Goal: Find specific page/section: Find specific page/section

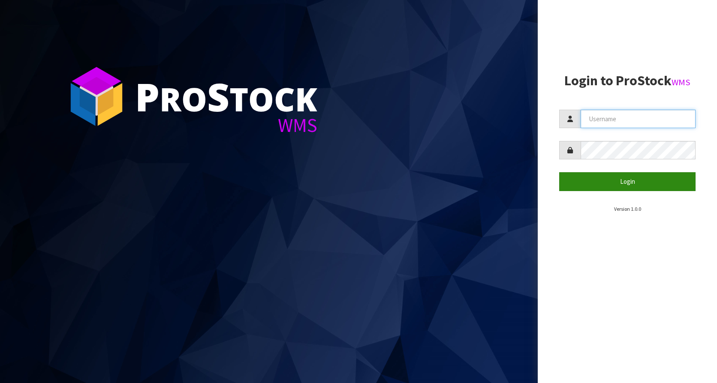
type input "KitchenAid"
click at [651, 182] on button "Login" at bounding box center [627, 181] width 136 height 18
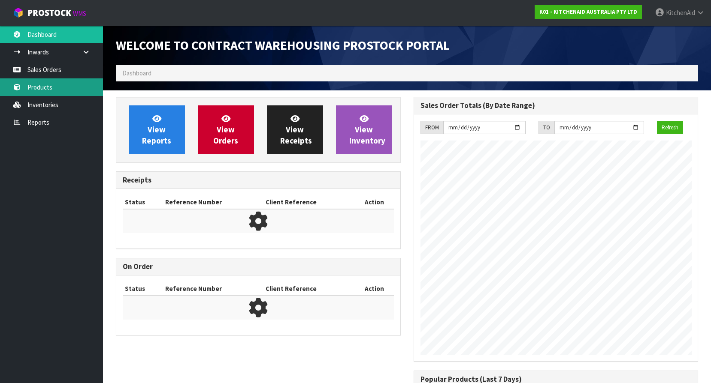
scroll to position [361, 297]
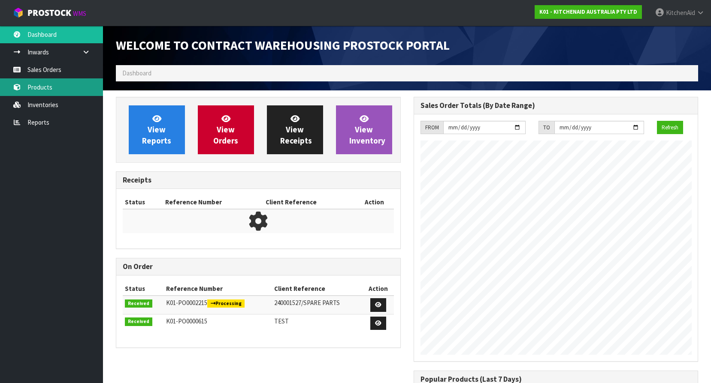
click at [38, 78] on link "Products" at bounding box center [51, 87] width 103 height 18
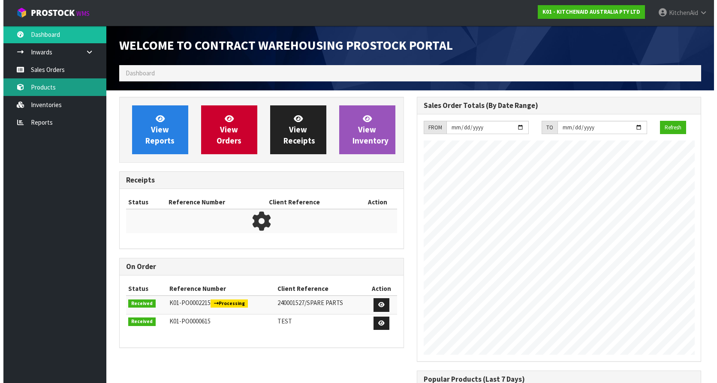
scroll to position [476, 297]
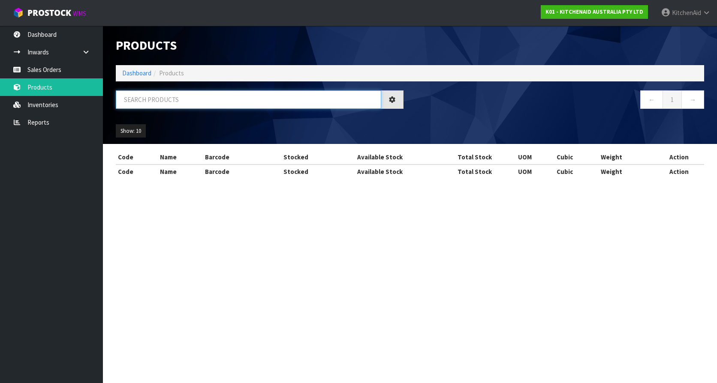
click at [176, 97] on input "text" at bounding box center [248, 99] width 265 height 18
paste input "KSM5GB"
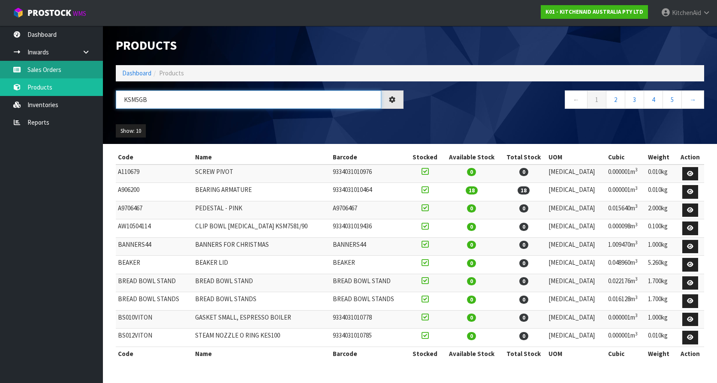
type input "KSM5GB"
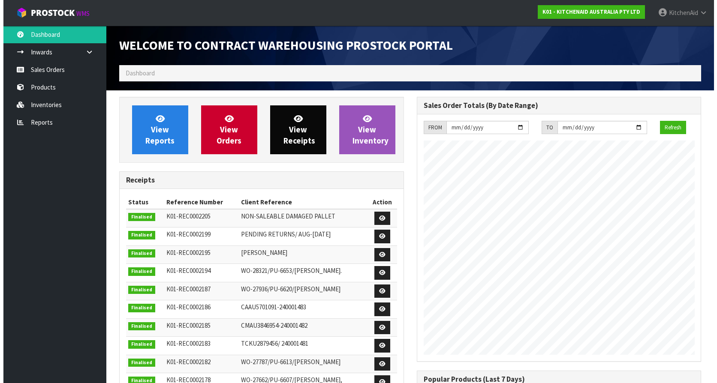
scroll to position [476, 297]
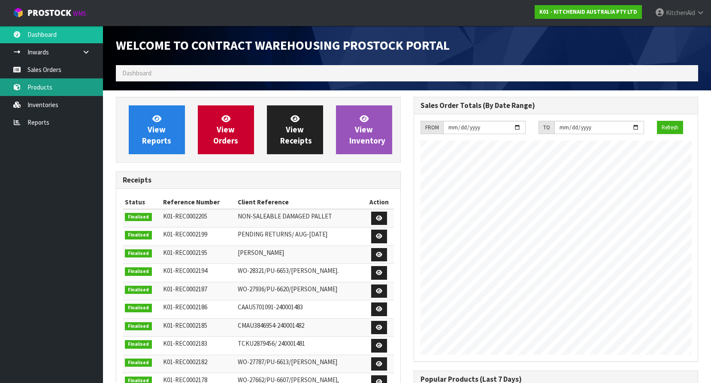
click at [36, 88] on link "Products" at bounding box center [51, 87] width 103 height 18
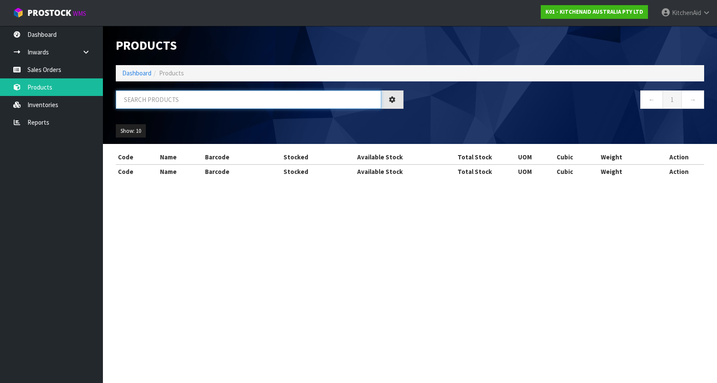
click at [159, 106] on input "text" at bounding box center [248, 99] width 265 height 18
paste input "5KEK1701AAC"
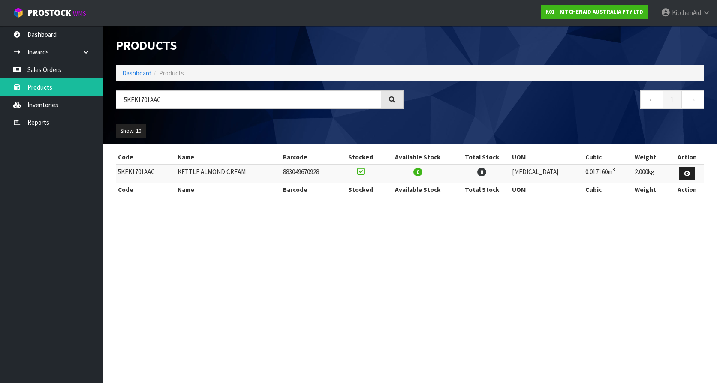
click at [127, 328] on section "Products Import Products Drop file here to import csv template Dashboard Produc…" at bounding box center [358, 191] width 717 height 383
drag, startPoint x: 177, startPoint y: 101, endPoint x: 75, endPoint y: 94, distance: 101.4
click at [76, 95] on body "Toggle navigation ProStock WMS K01 - KITCHENAID AUSTRALIA PTY LTD [GEOGRAPHIC_D…" at bounding box center [358, 191] width 717 height 383
paste input "wo-28416"
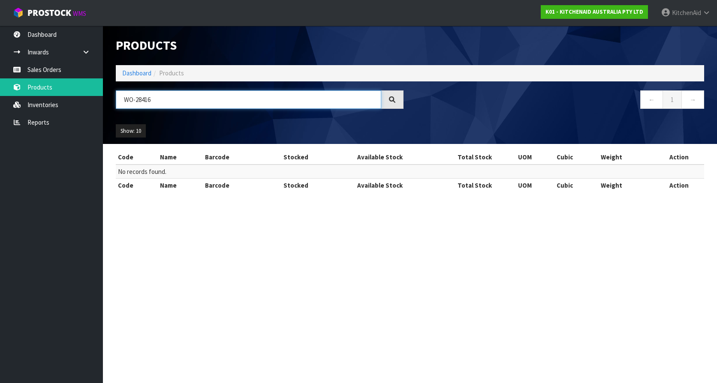
click at [163, 98] on input "WO-28416" at bounding box center [248, 99] width 265 height 18
paste input "5KSM195PSAPT"
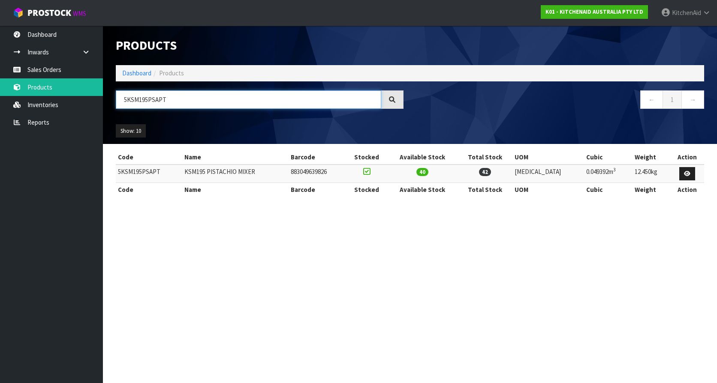
type input "5KSM195PSAPT"
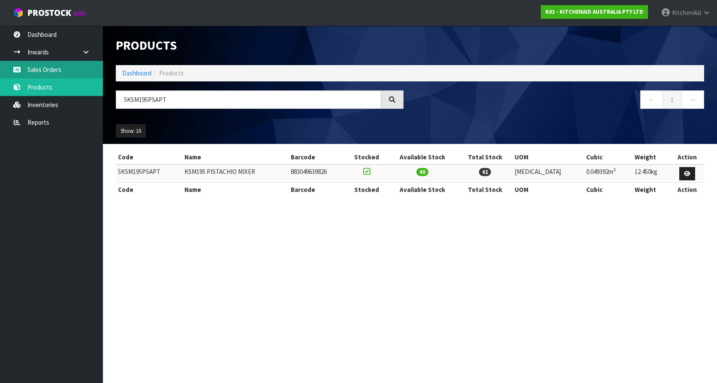
drag, startPoint x: 58, startPoint y: 69, endPoint x: 122, endPoint y: 84, distance: 65.6
click at [58, 69] on link "Sales Orders" at bounding box center [51, 70] width 103 height 18
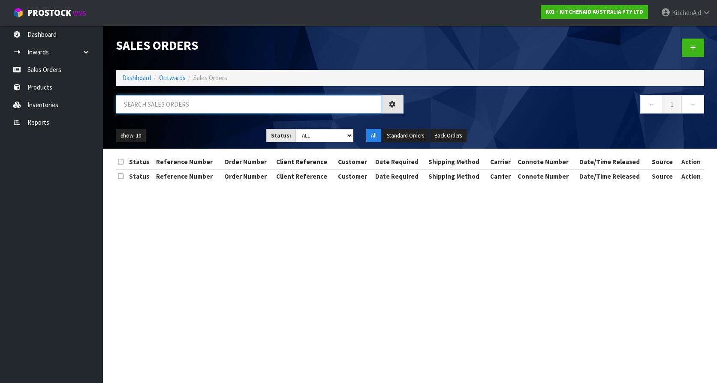
click at [180, 102] on input "text" at bounding box center [248, 104] width 265 height 18
paste input "KAAA-34909"
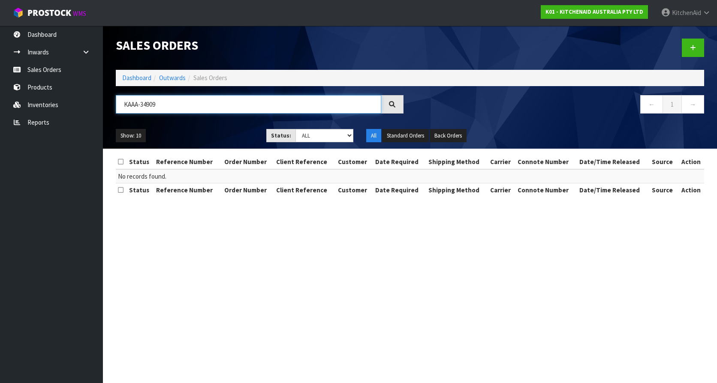
type input "KAAA-34909"
click at [198, 280] on section "Sales Orders Dashboard Outwards Sales Orders KAAA-34909 ← 1 → Show: 10 5 10 25 …" at bounding box center [358, 191] width 717 height 383
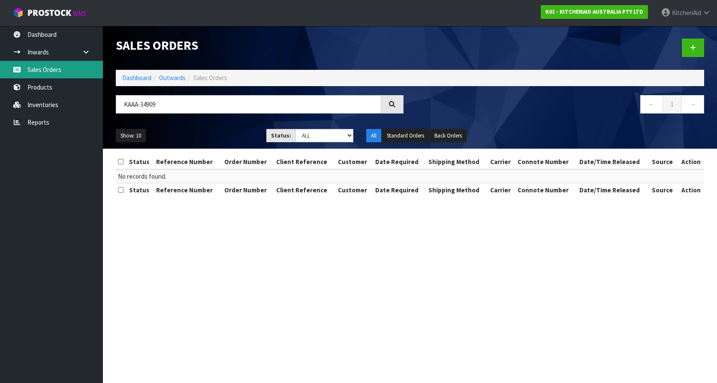
click at [40, 73] on link "Sales Orders" at bounding box center [51, 70] width 103 height 18
click at [400, 270] on section "Sales Orders Dashboard Outwards Sales Orders KAAA-34909 ← 1 → Show: 10 5 10 25 …" at bounding box center [358, 191] width 717 height 383
